Goal: Task Accomplishment & Management: Manage account settings

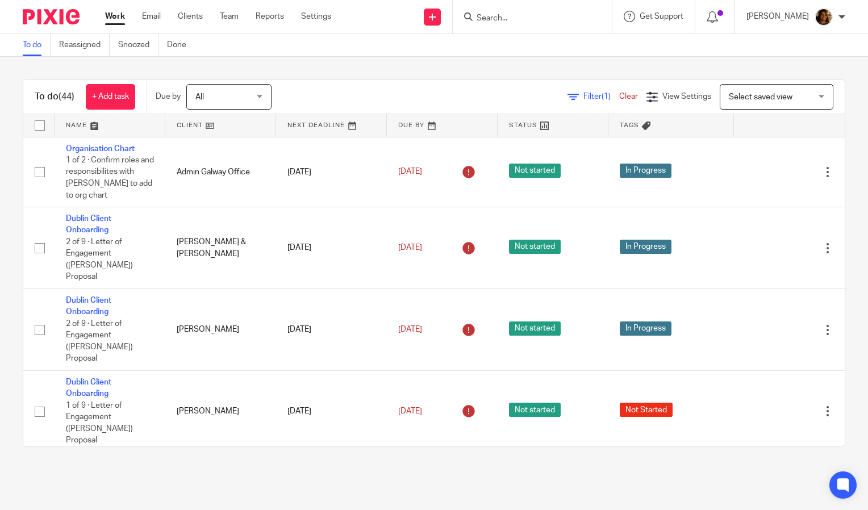
click at [769, 98] on span "Select saved view" at bounding box center [761, 97] width 64 height 8
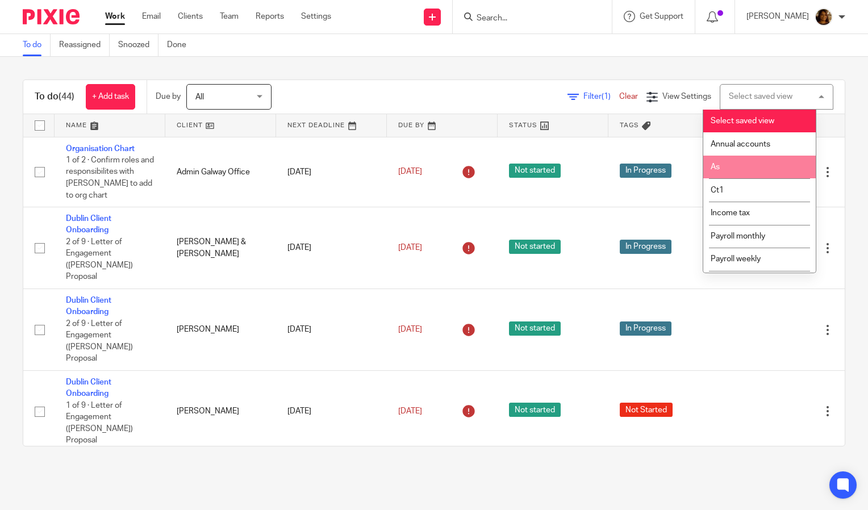
click at [758, 164] on li "As" at bounding box center [759, 167] width 112 height 23
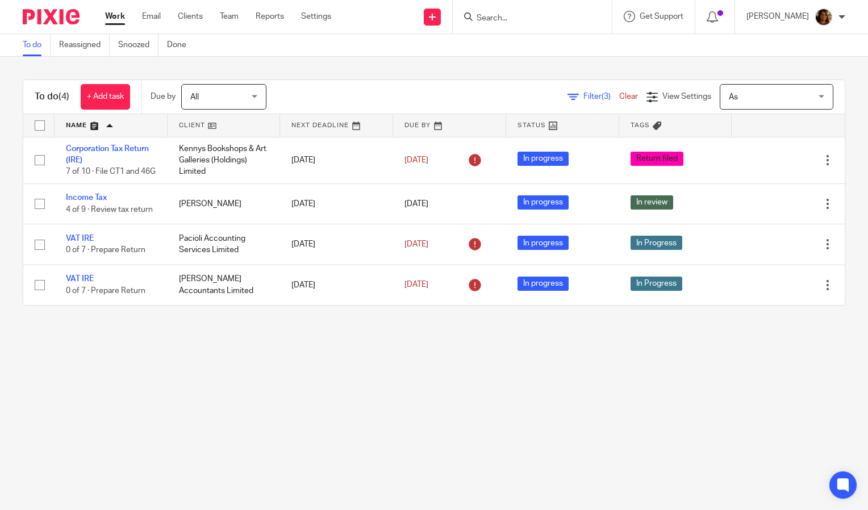
click at [27, 379] on main "To do Reassigned Snoozed Done To do (4) + Add task Due by All All [DATE] [DATE]…" at bounding box center [434, 255] width 868 height 510
click at [575, 12] on form at bounding box center [535, 17] width 121 height 14
click at [508, 23] on input "Search" at bounding box center [526, 19] width 102 height 10
type input "ice"
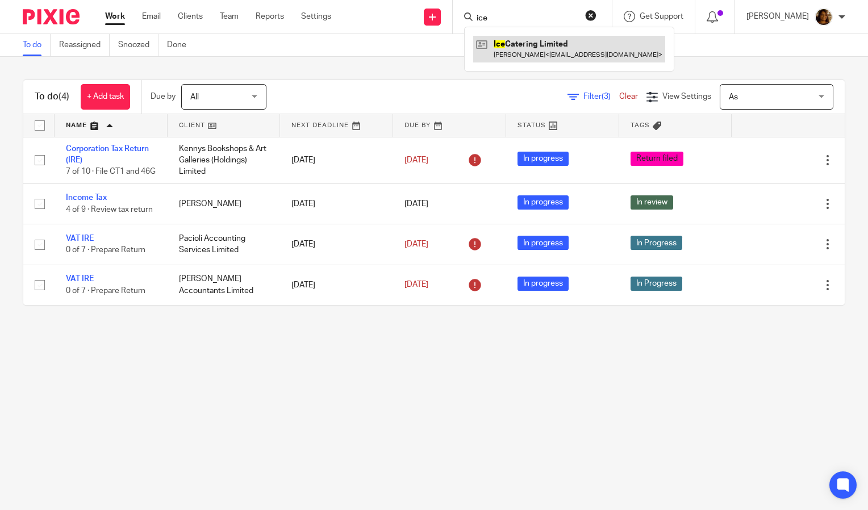
click at [529, 42] on link at bounding box center [569, 49] width 192 height 26
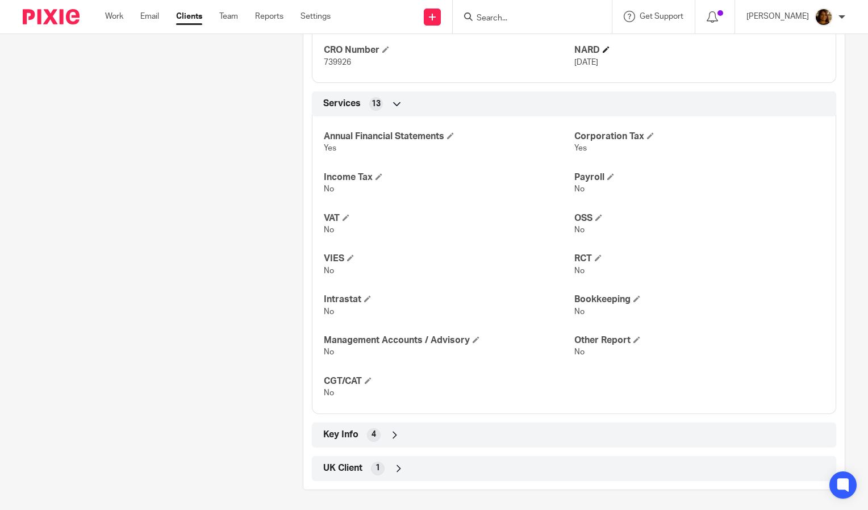
scroll to position [469, 0]
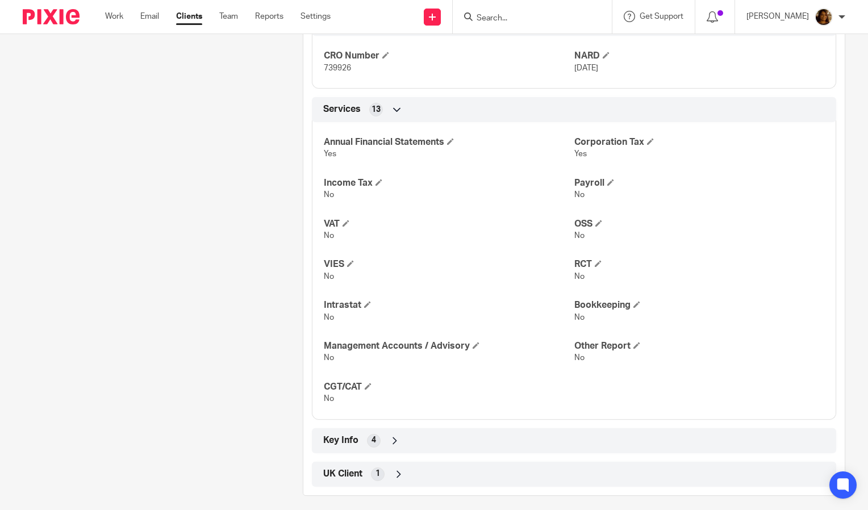
click at [563, 437] on div "Key Info 4" at bounding box center [573, 440] width 507 height 19
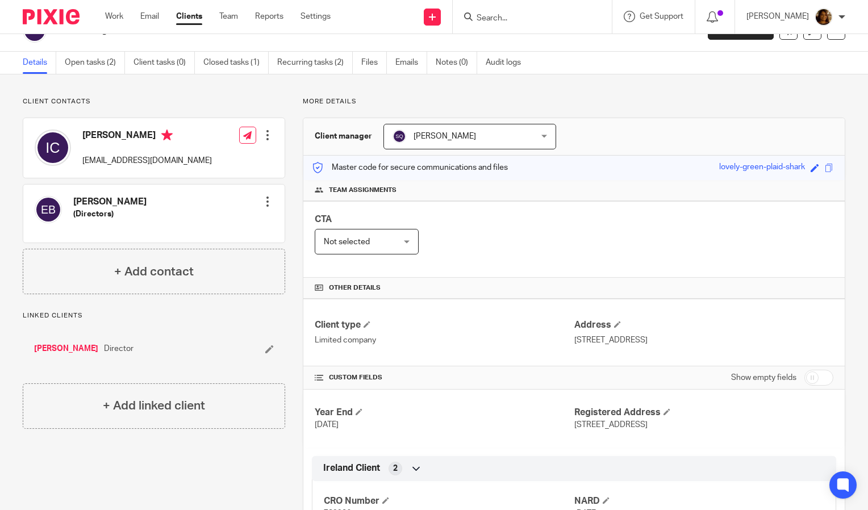
scroll to position [0, 0]
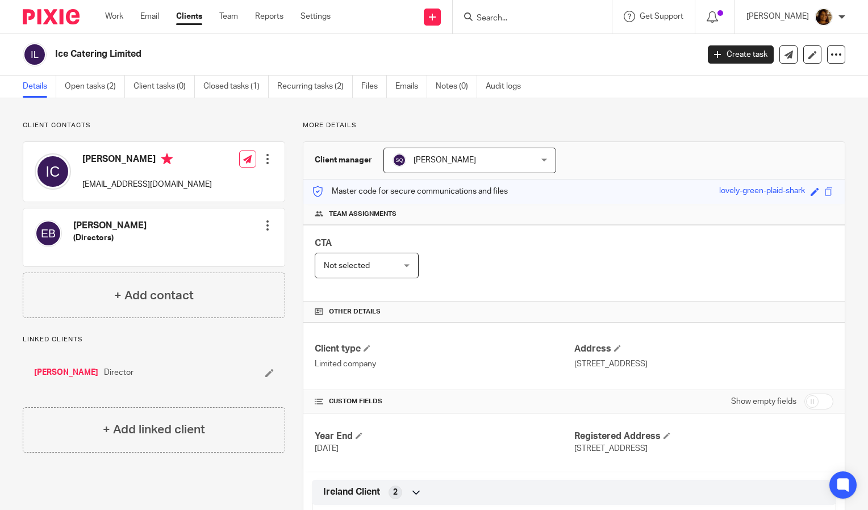
click at [509, 17] on input "Search" at bounding box center [526, 19] width 102 height 10
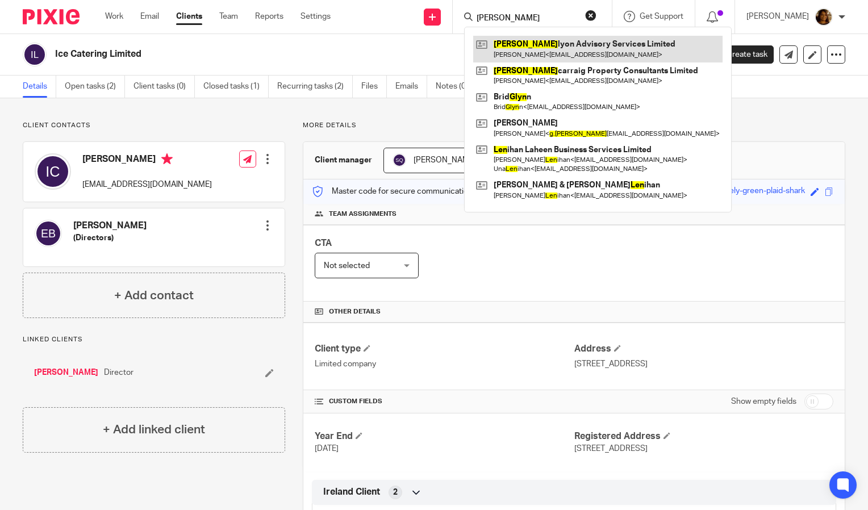
type input "glen"
click at [525, 41] on link at bounding box center [597, 49] width 249 height 26
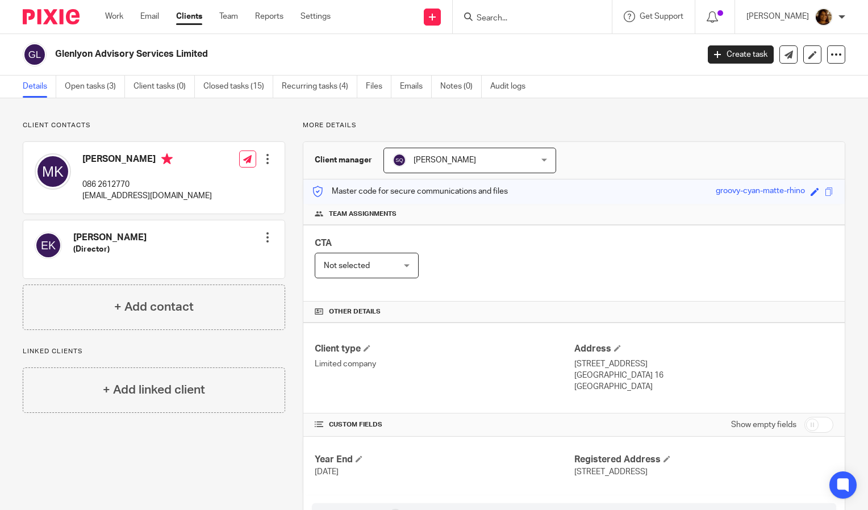
click at [569, 10] on form at bounding box center [535, 17] width 121 height 14
click at [558, 20] on input "Search" at bounding box center [526, 19] width 102 height 10
type input "pound"
click at [551, 38] on link at bounding box center [569, 49] width 192 height 26
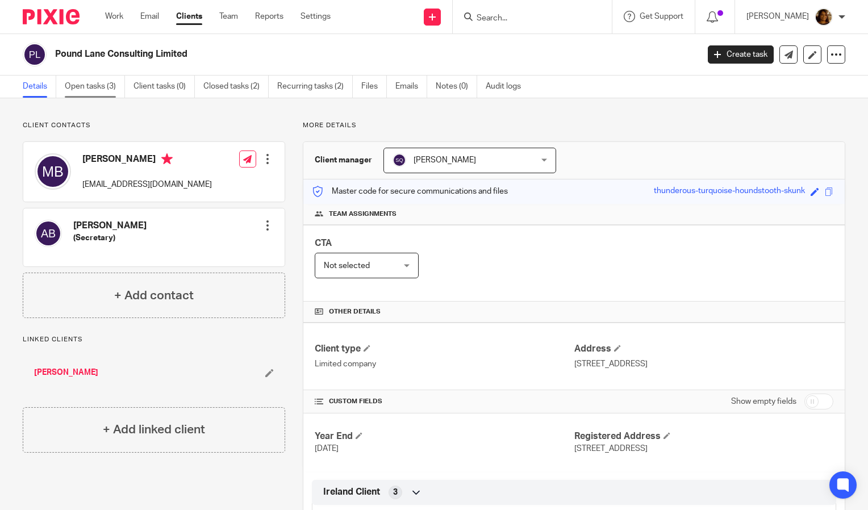
click at [80, 87] on link "Open tasks (3)" at bounding box center [95, 87] width 60 height 22
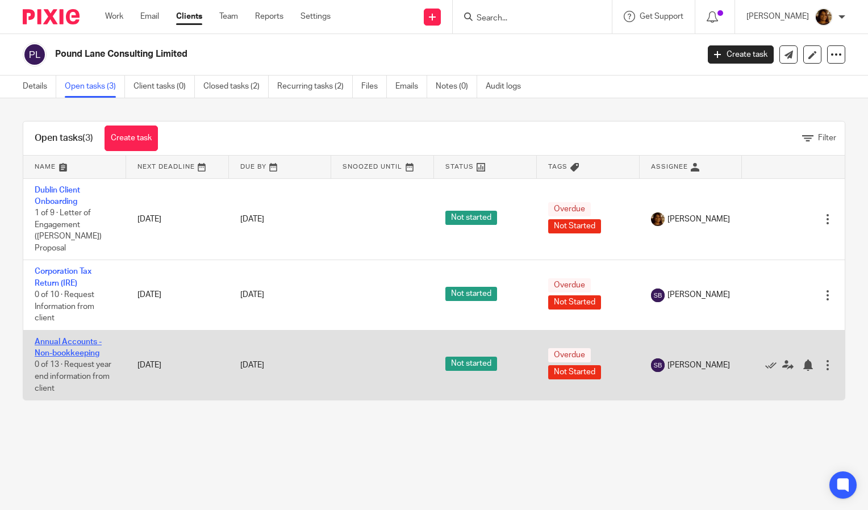
click at [77, 338] on link "Annual Accounts - Non-bookkeeping" at bounding box center [68, 347] width 67 height 19
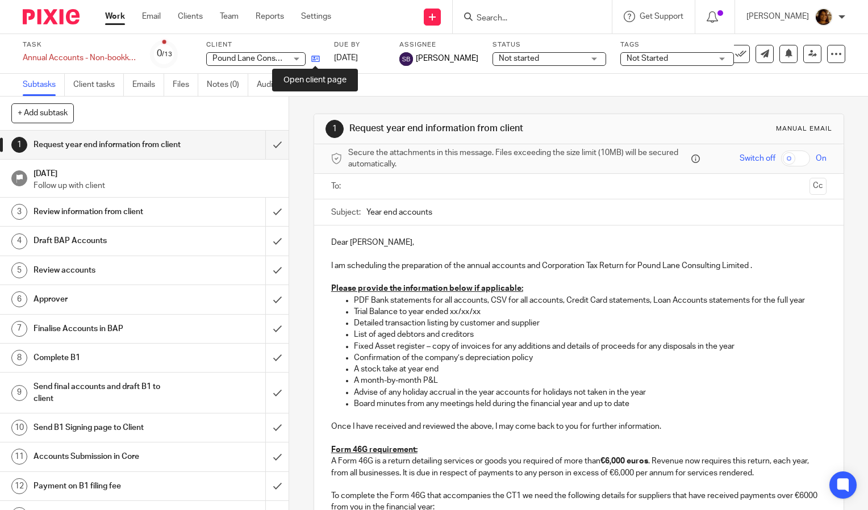
click at [312, 58] on icon at bounding box center [315, 59] width 9 height 9
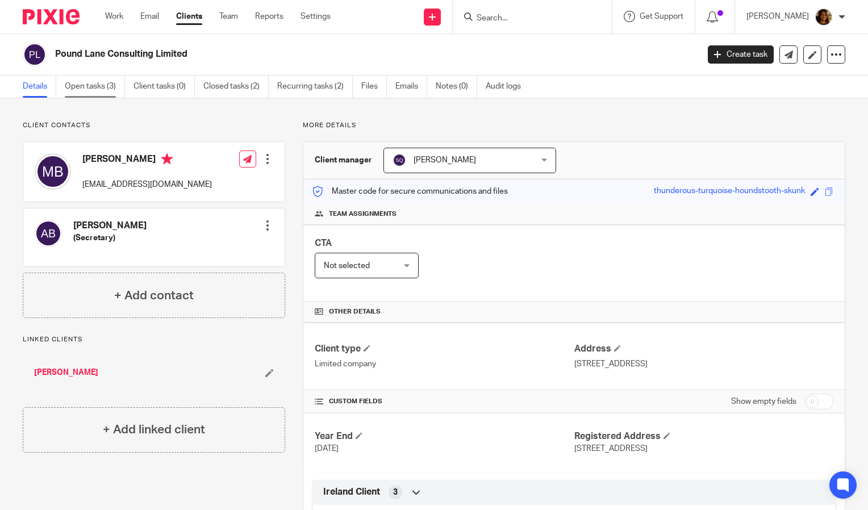
click at [88, 88] on link "Open tasks (3)" at bounding box center [95, 87] width 60 height 22
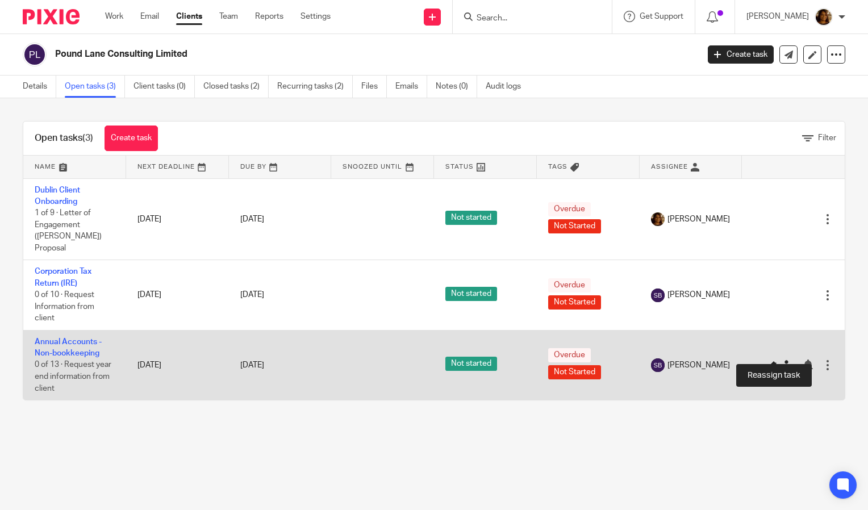
click at [782, 360] on icon at bounding box center [787, 365] width 11 height 11
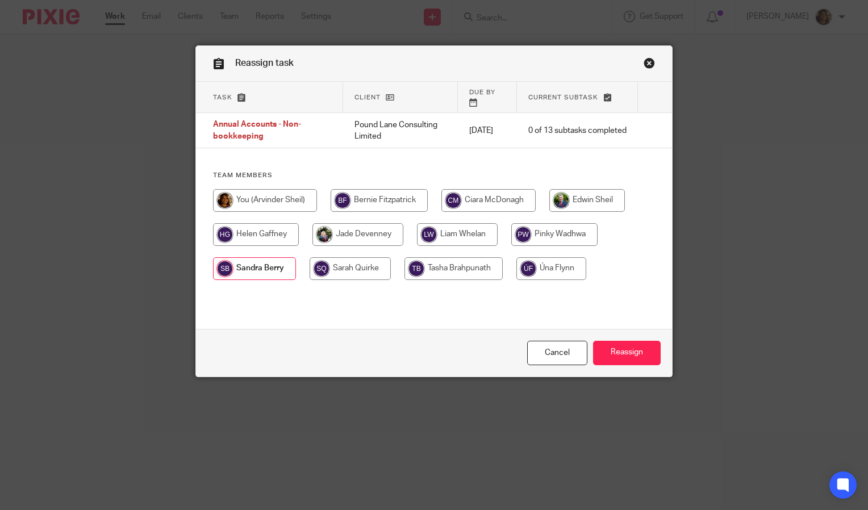
click at [345, 258] on input "radio" at bounding box center [350, 268] width 81 height 23
radio input "true"
click at [608, 348] on input "Reassign" at bounding box center [627, 353] width 68 height 24
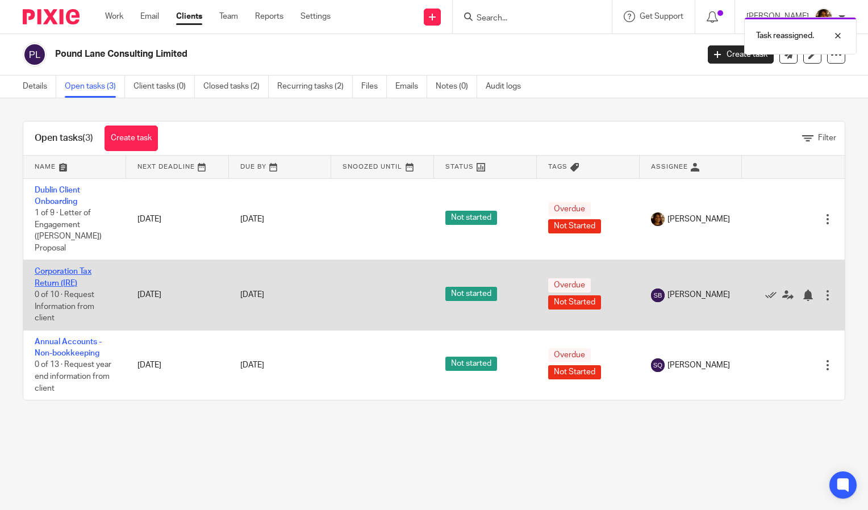
click at [70, 268] on link "Corporation Tax Return (IRE)" at bounding box center [63, 277] width 57 height 19
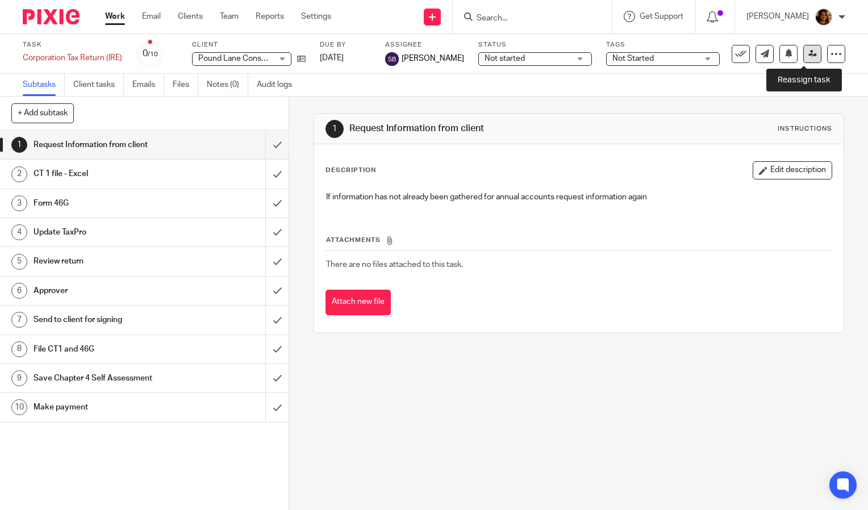
click at [803, 57] on link at bounding box center [812, 54] width 18 height 18
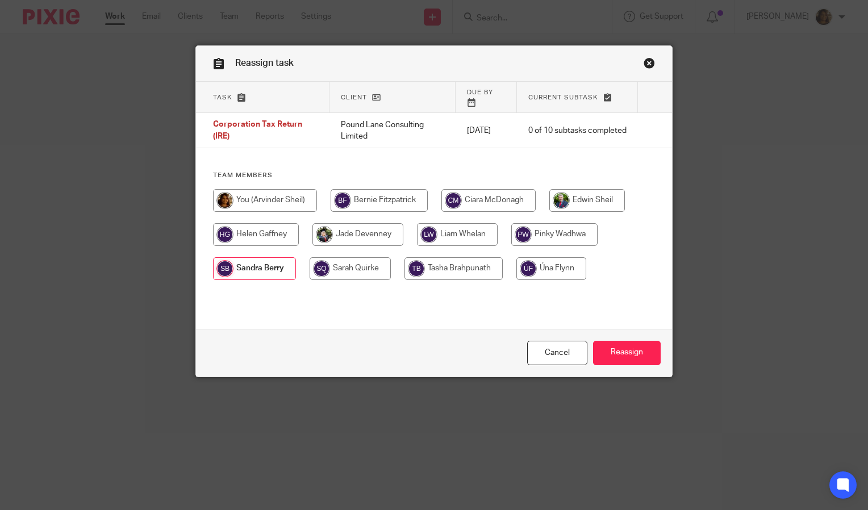
click at [339, 257] on input "radio" at bounding box center [350, 268] width 81 height 23
radio input "true"
click at [609, 344] on input "Reassign" at bounding box center [627, 353] width 68 height 24
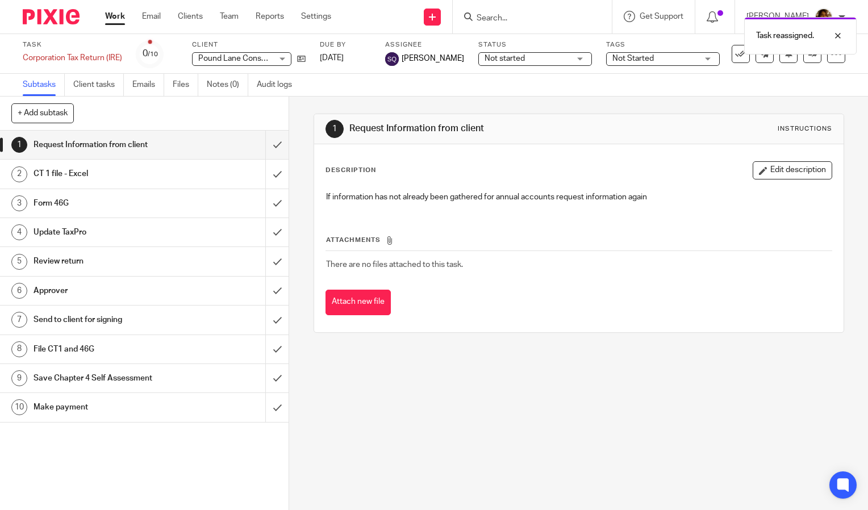
click at [116, 18] on link "Work" at bounding box center [115, 16] width 20 height 11
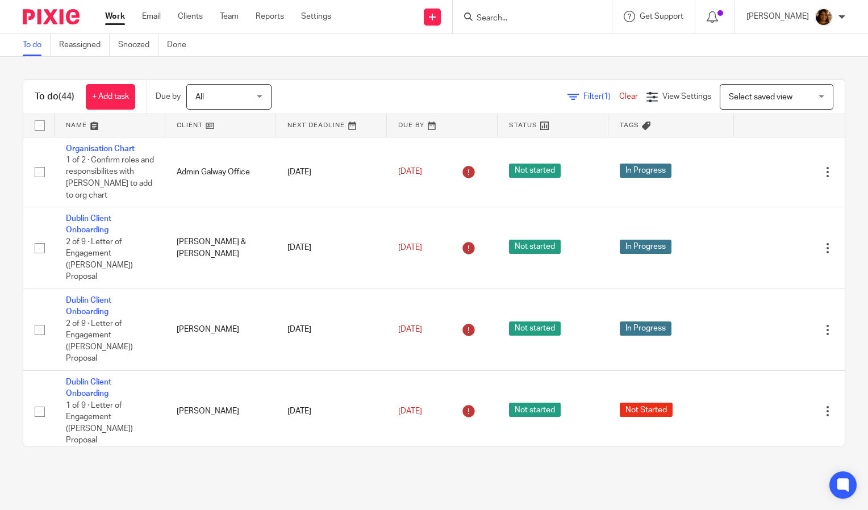
click at [508, 11] on form at bounding box center [535, 17] width 121 height 14
click at [505, 16] on input "Search" at bounding box center [526, 19] width 102 height 10
type input "pound"
click at [519, 43] on link at bounding box center [569, 49] width 192 height 26
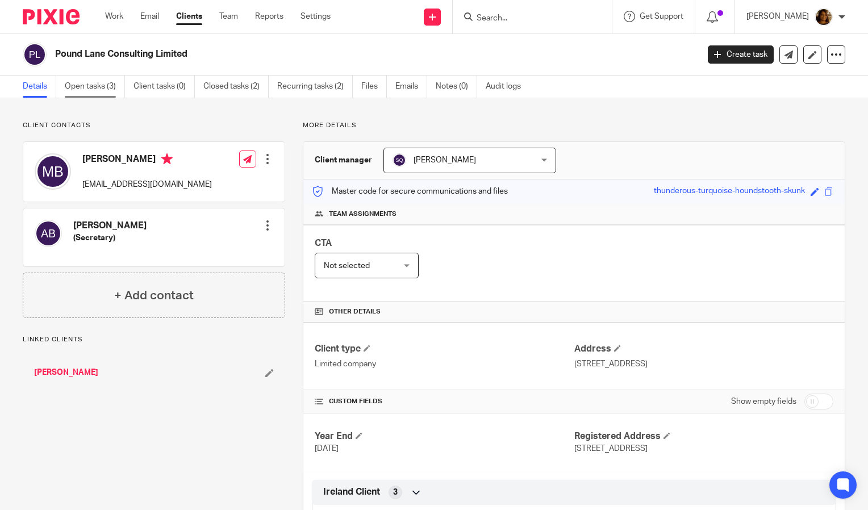
click at [99, 91] on link "Open tasks (3)" at bounding box center [95, 87] width 60 height 22
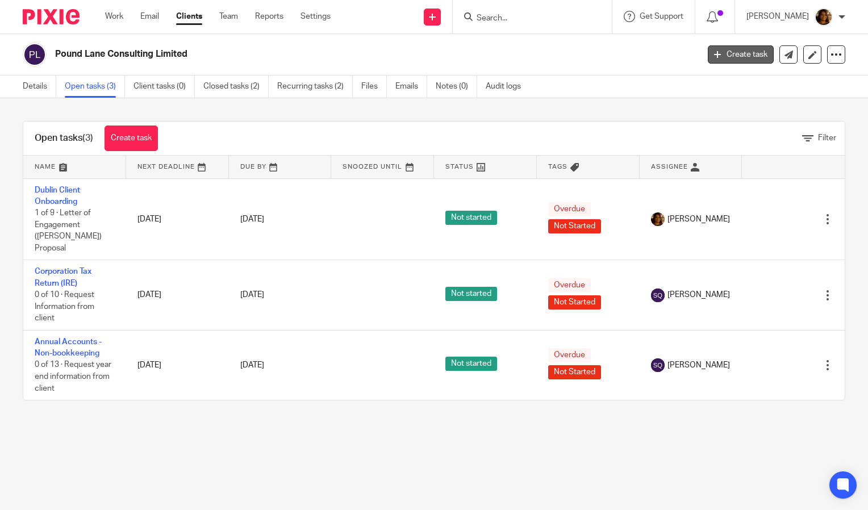
click at [737, 56] on link "Create task" at bounding box center [741, 54] width 66 height 18
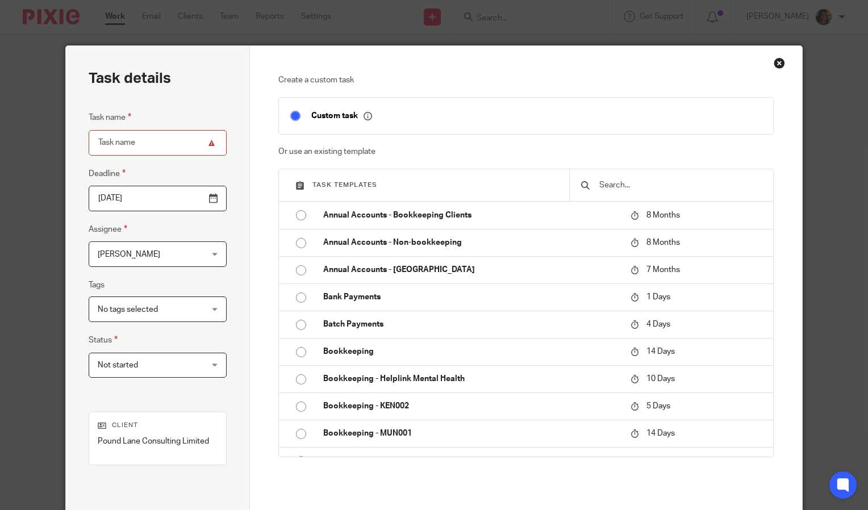
click at [634, 189] on input "text" at bounding box center [680, 185] width 164 height 12
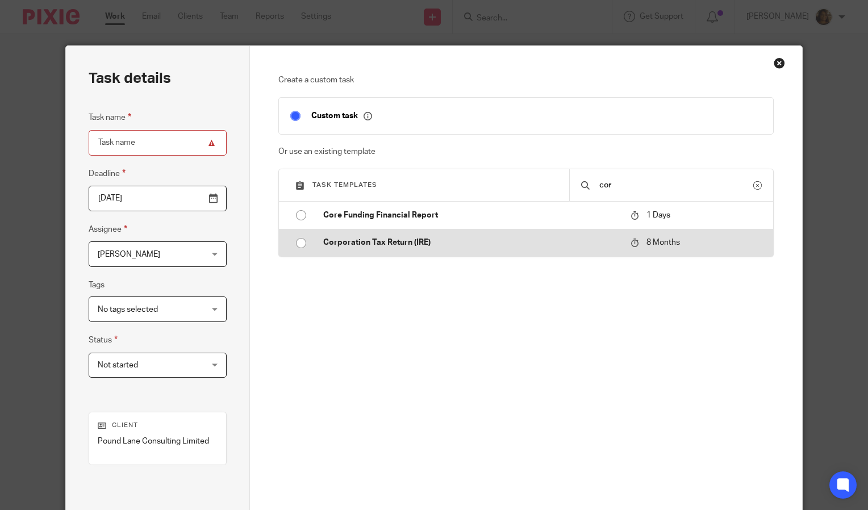
type input "cor"
click at [515, 245] on p "Corporation Tax Return (IRE)" at bounding box center [471, 242] width 296 height 11
type input "2026-05-25"
type input "Corporation Tax Return (IRE)"
checkbox input "false"
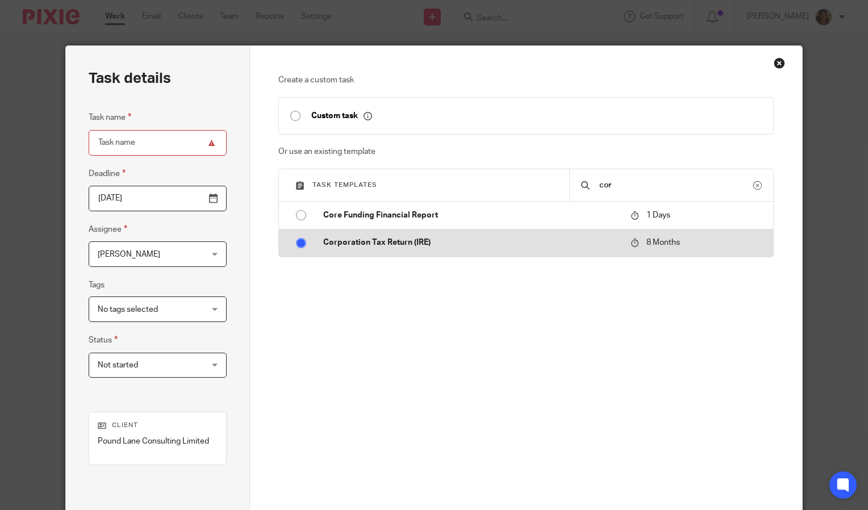
radio input "true"
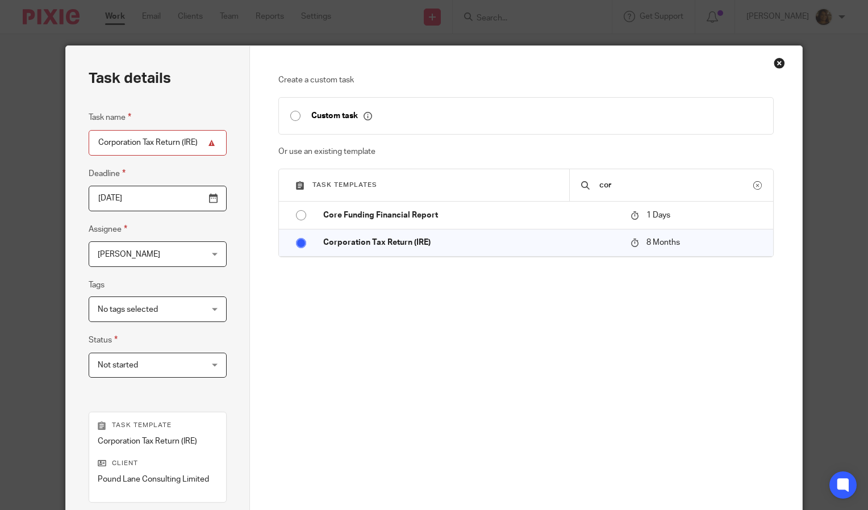
click at [184, 249] on span "[PERSON_NAME]" at bounding box center [149, 254] width 103 height 24
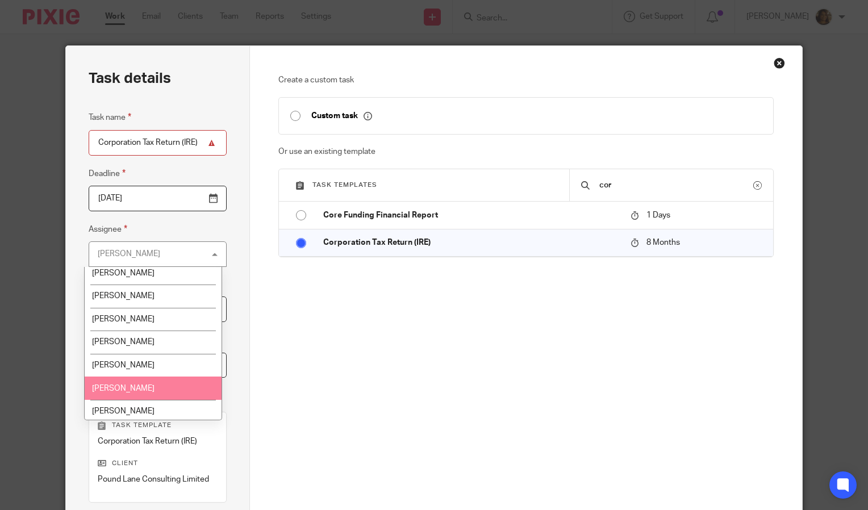
scroll to position [75, 0]
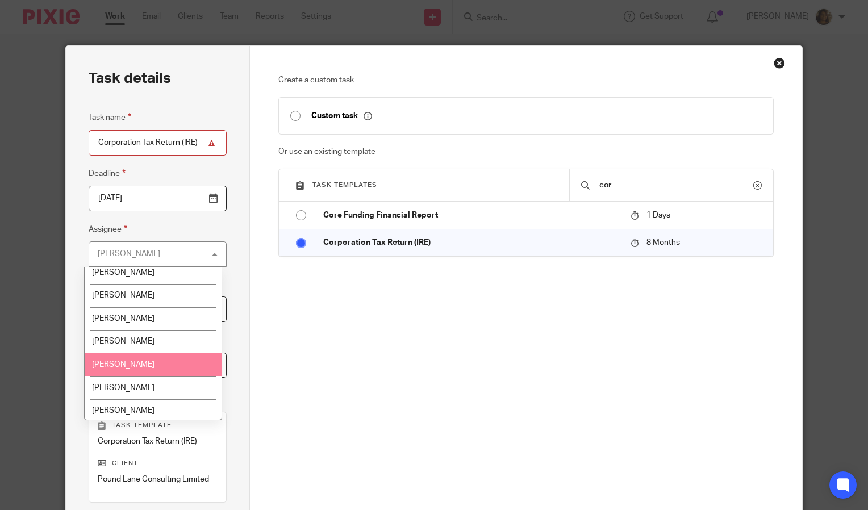
click at [152, 365] on li "Liam Whelan" at bounding box center [153, 364] width 137 height 23
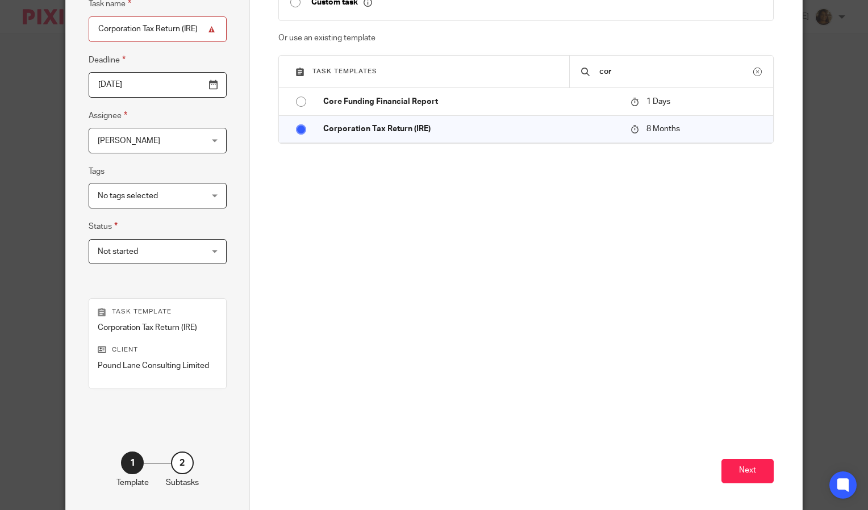
scroll to position [119, 0]
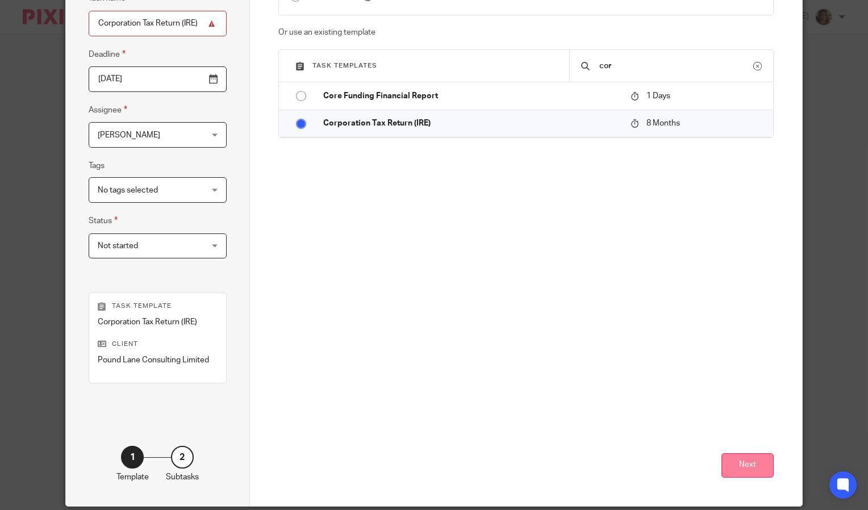
click at [732, 463] on button "Next" at bounding box center [747, 465] width 52 height 24
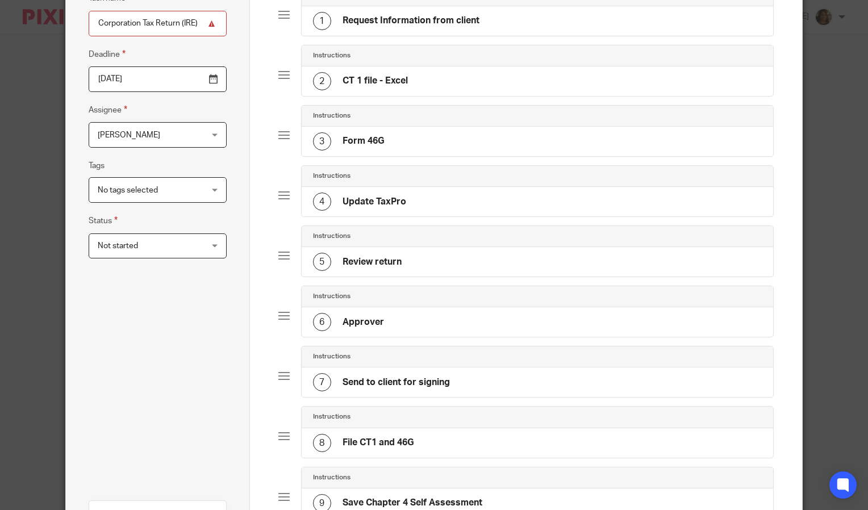
scroll to position [362, 0]
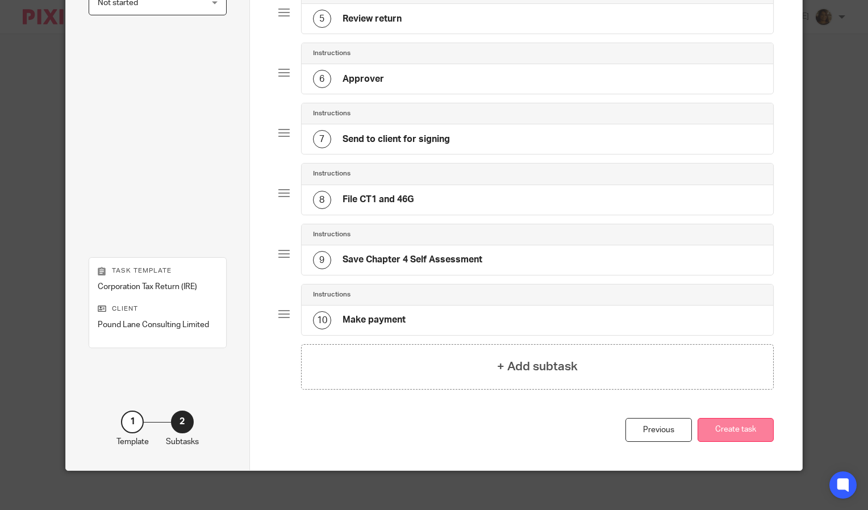
click at [721, 425] on button "Create task" at bounding box center [735, 430] width 76 height 24
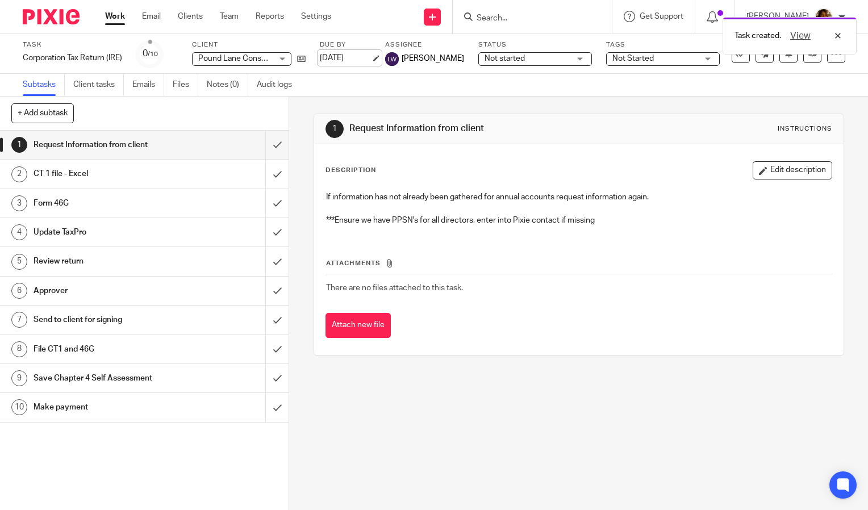
click at [371, 57] on link "25 May 2026" at bounding box center [345, 58] width 51 height 12
click at [779, 169] on button "Edit description" at bounding box center [793, 170] width 80 height 18
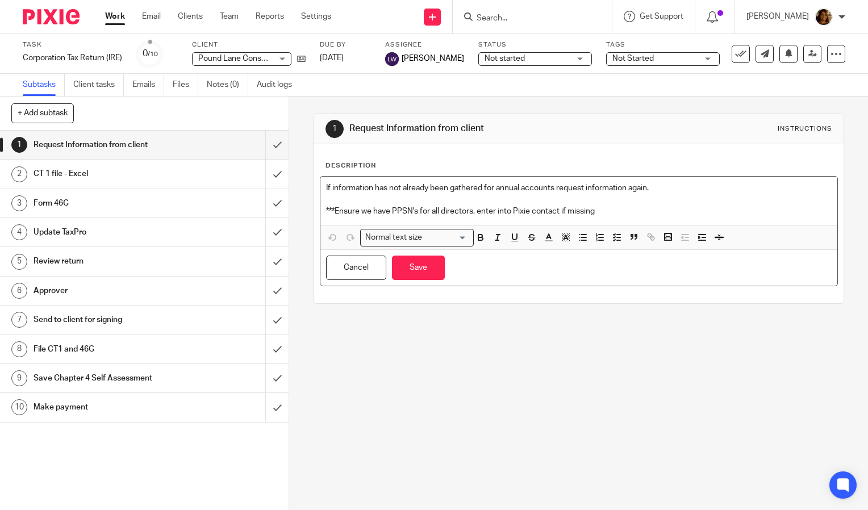
click at [345, 181] on div "If information has not already been gathered for annual accounts request inform…" at bounding box center [578, 201] width 517 height 49
click at [320, 185] on div "If information has not already been gathered for annual accounts request inform…" at bounding box center [578, 201] width 517 height 49
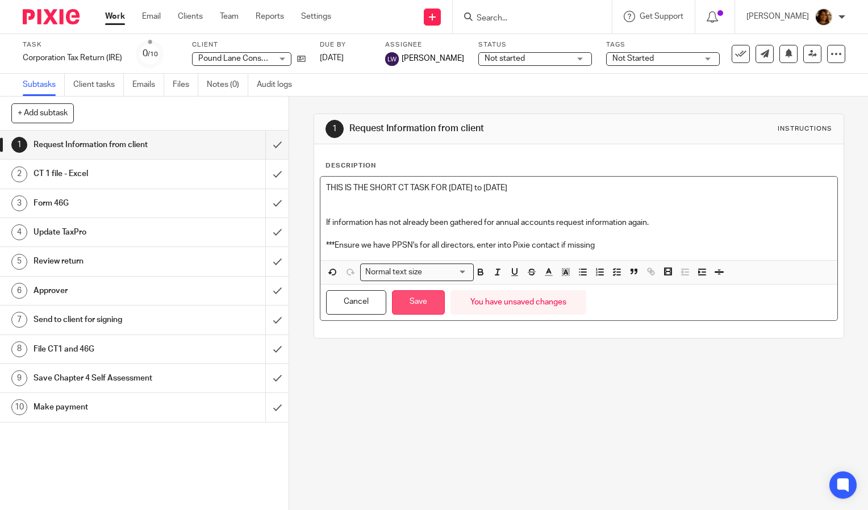
click at [422, 306] on button "Save" at bounding box center [418, 302] width 53 height 24
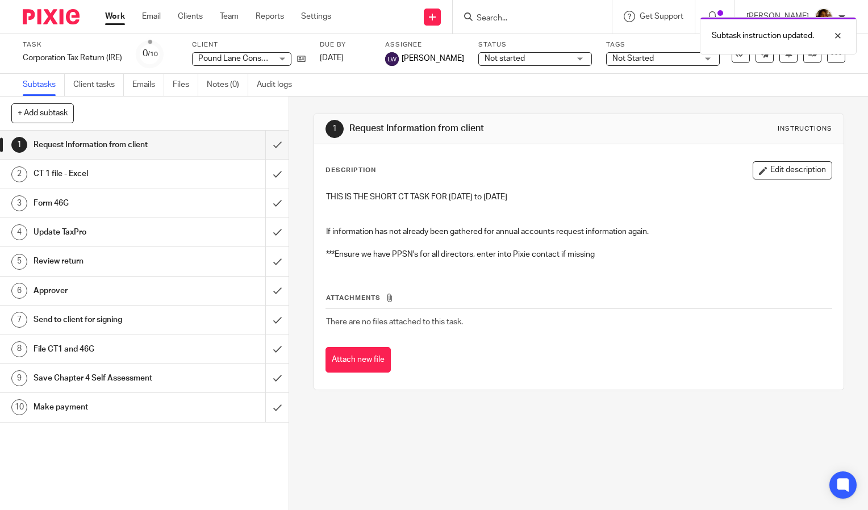
click at [116, 20] on link "Work" at bounding box center [115, 16] width 20 height 11
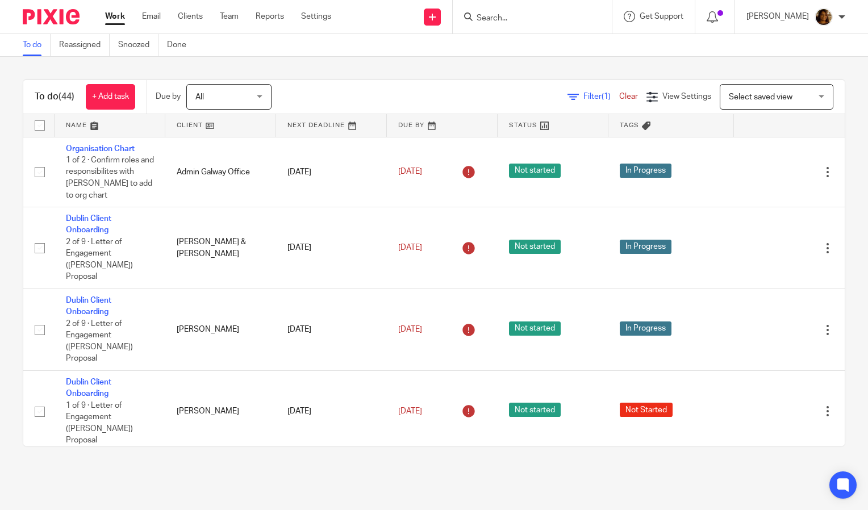
click at [545, 16] on input "Search" at bounding box center [526, 19] width 102 height 10
type input "pound"
click at [542, 62] on link at bounding box center [569, 49] width 192 height 26
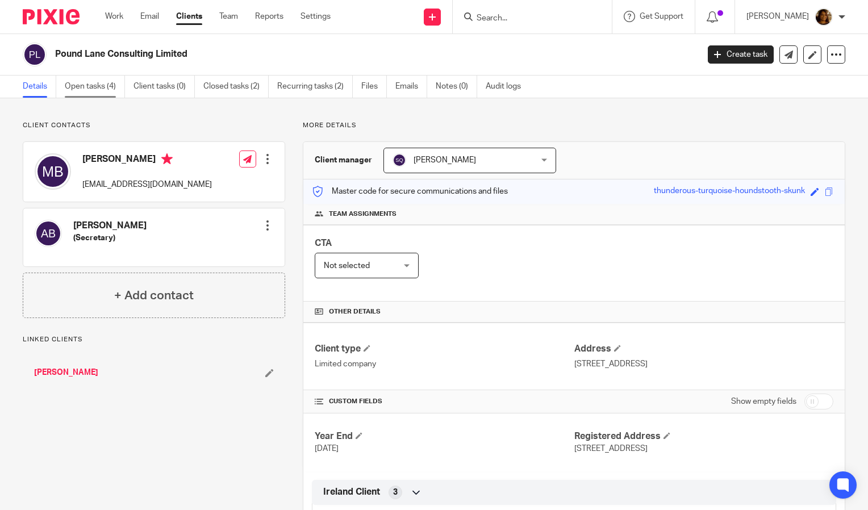
click at [102, 78] on link "Open tasks (4)" at bounding box center [95, 87] width 60 height 22
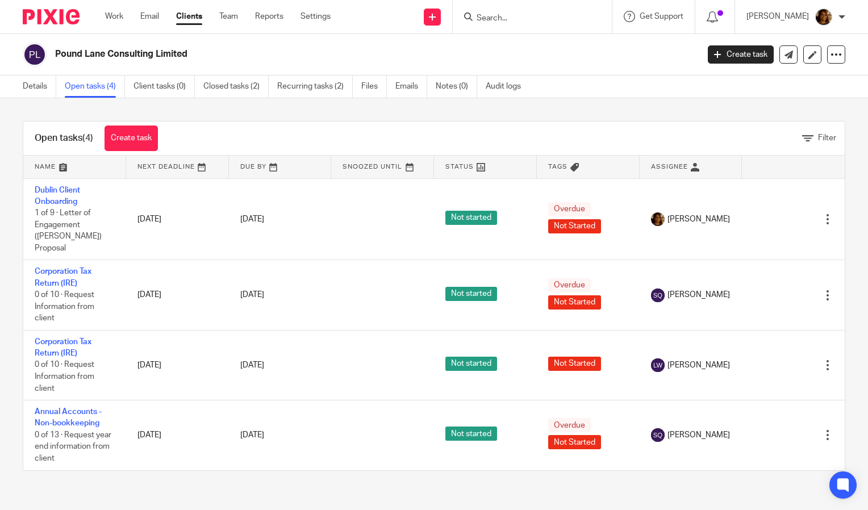
click at [521, 22] on input "Search" at bounding box center [526, 19] width 102 height 10
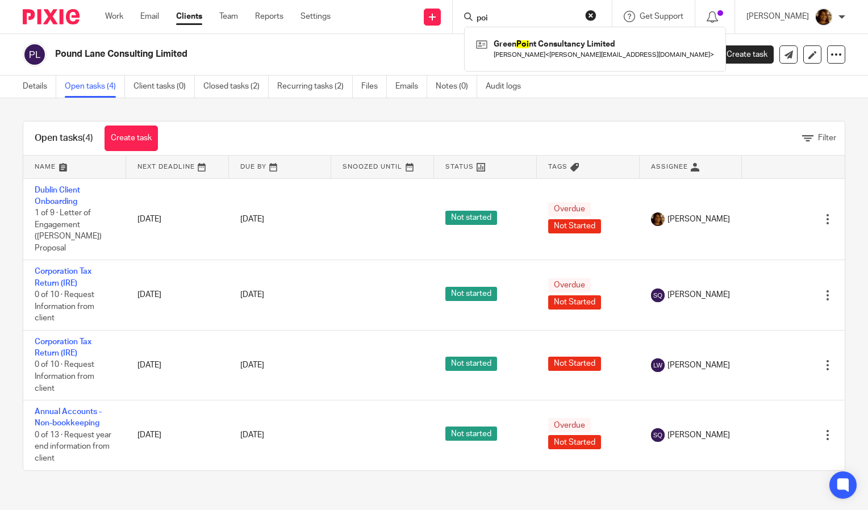
click button "submit" at bounding box center [0, 0] width 0 height 0
click at [503, 23] on input "poi" at bounding box center [526, 19] width 102 height 10
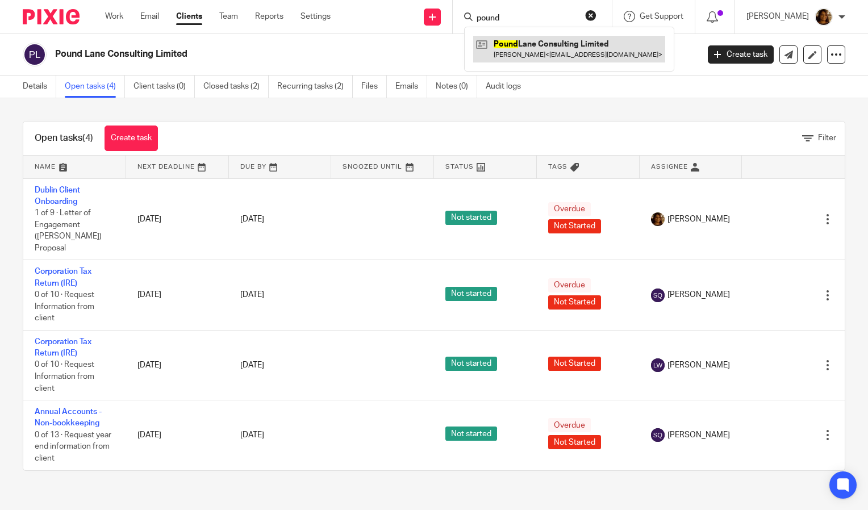
type input "pound"
click at [524, 40] on link at bounding box center [569, 49] width 192 height 26
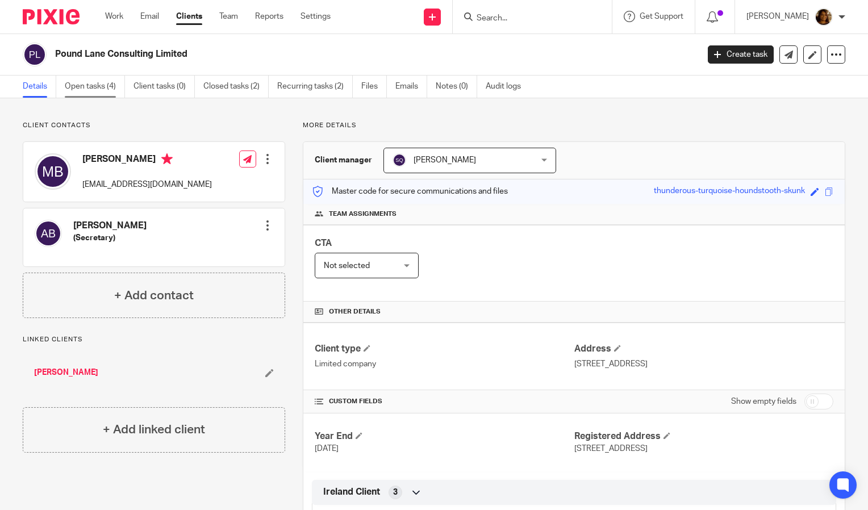
click at [89, 87] on link "Open tasks (4)" at bounding box center [95, 87] width 60 height 22
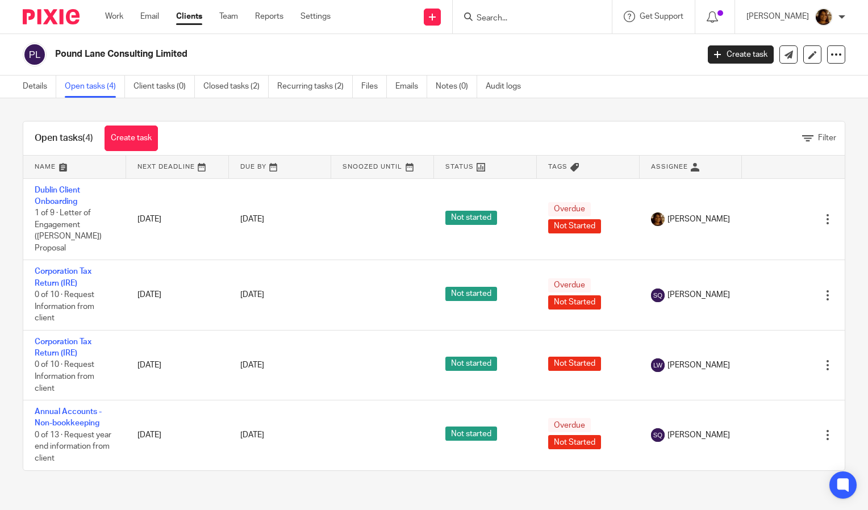
click at [511, 14] on input "Search" at bounding box center [526, 19] width 102 height 10
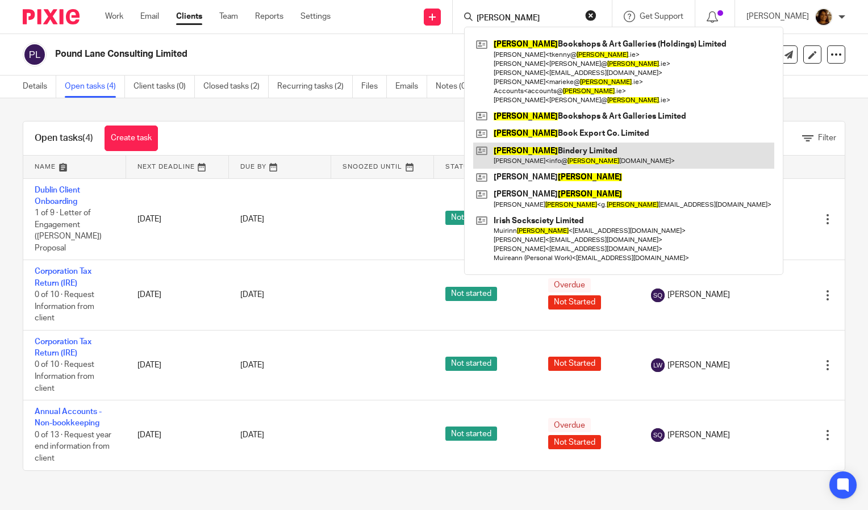
type input "[PERSON_NAME]"
click at [561, 154] on link at bounding box center [623, 156] width 301 height 26
